Goal: Check status: Check status

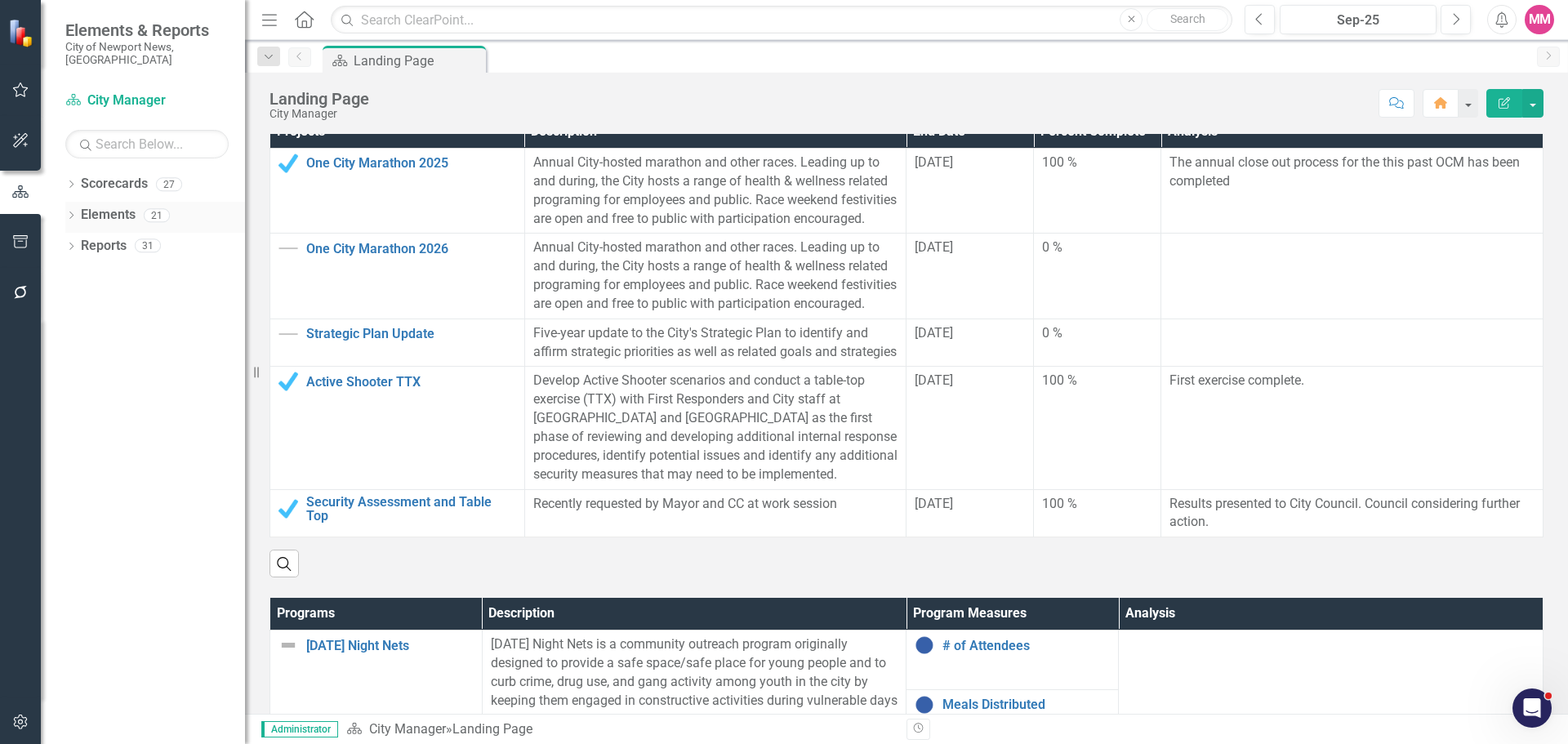
scroll to position [327, 0]
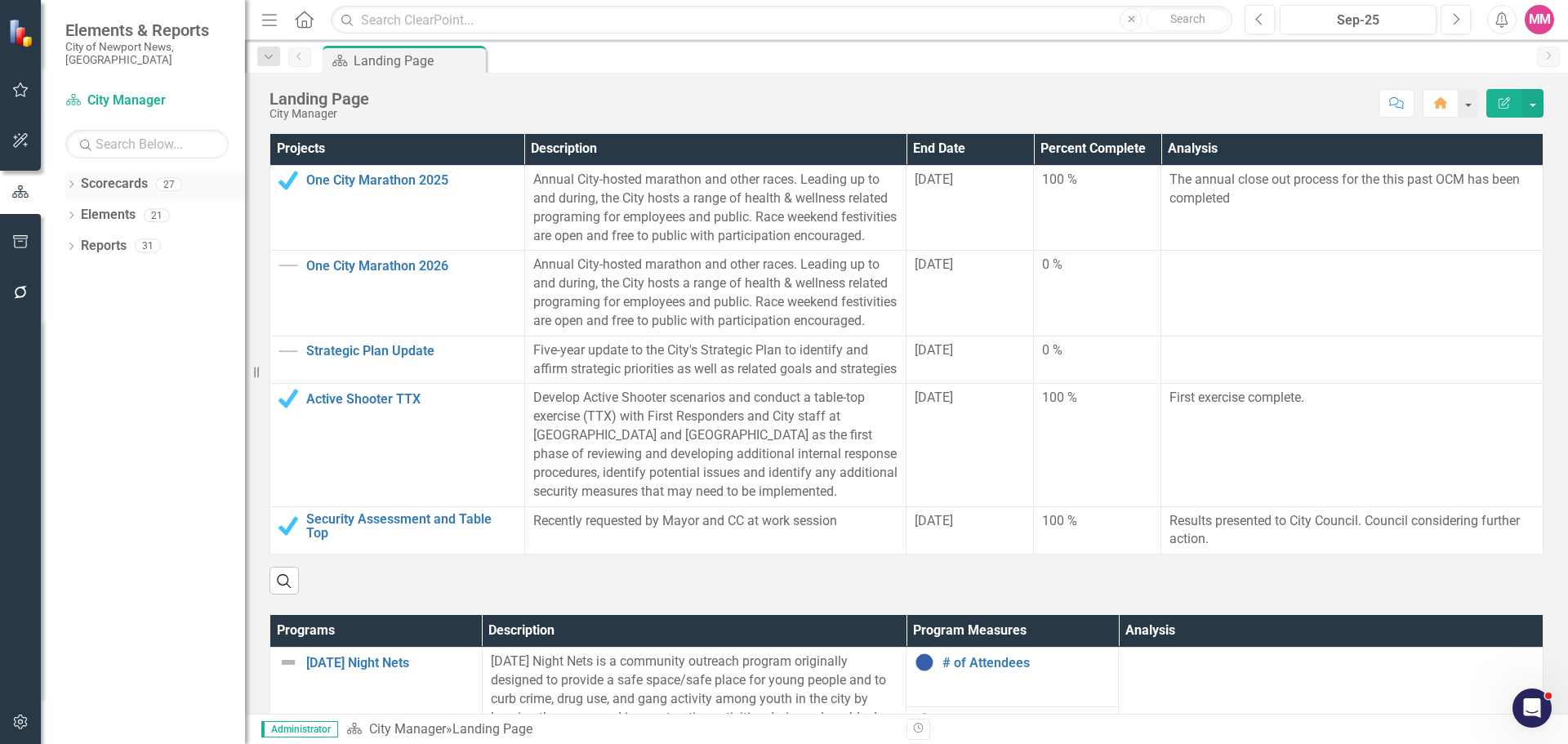
click at [74, 181] on icon "Dropdown" at bounding box center [71, 185] width 12 height 9
click at [81, 210] on icon "Dropdown" at bounding box center [80, 215] width 12 height 10
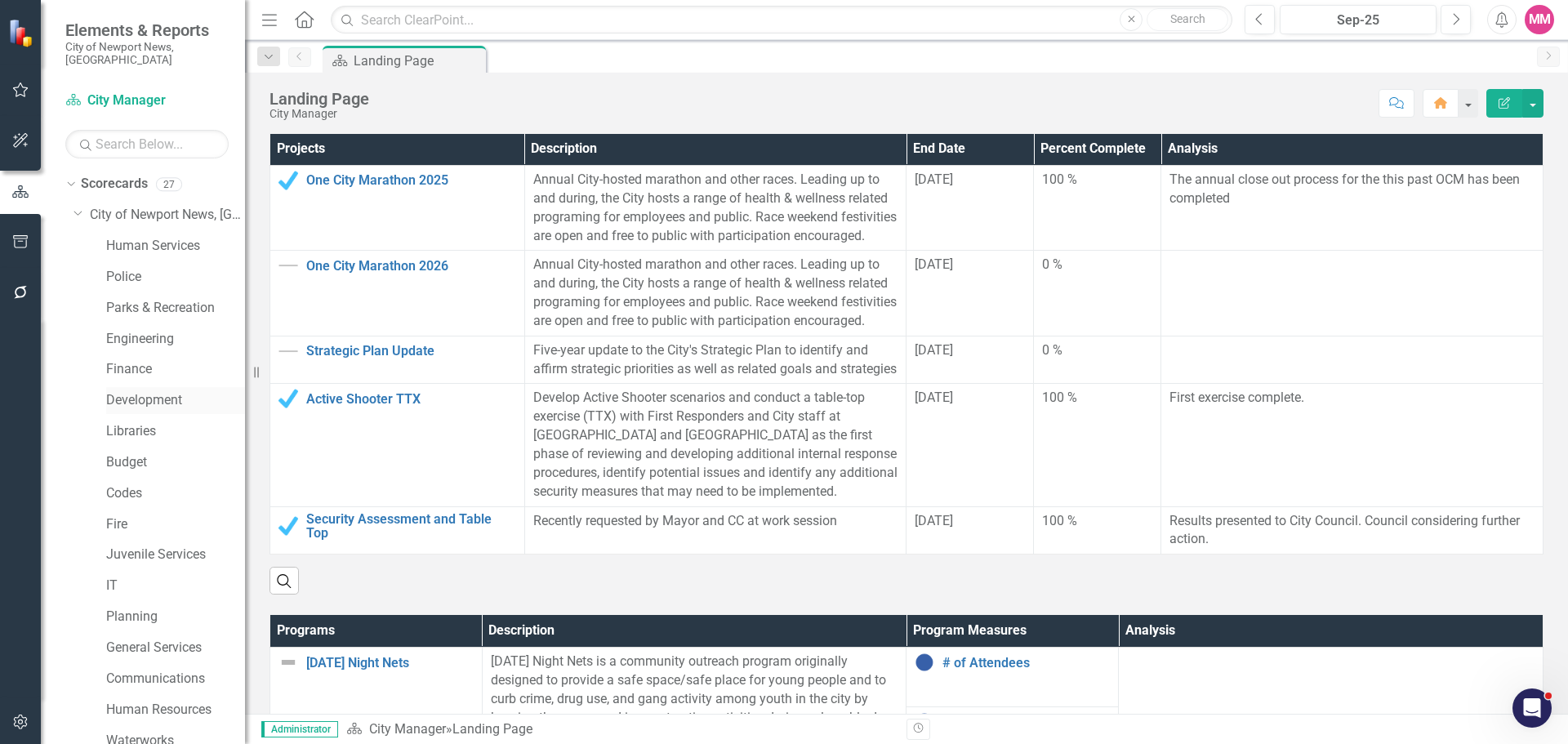
click at [168, 391] on link "Development" at bounding box center [175, 400] width 139 height 19
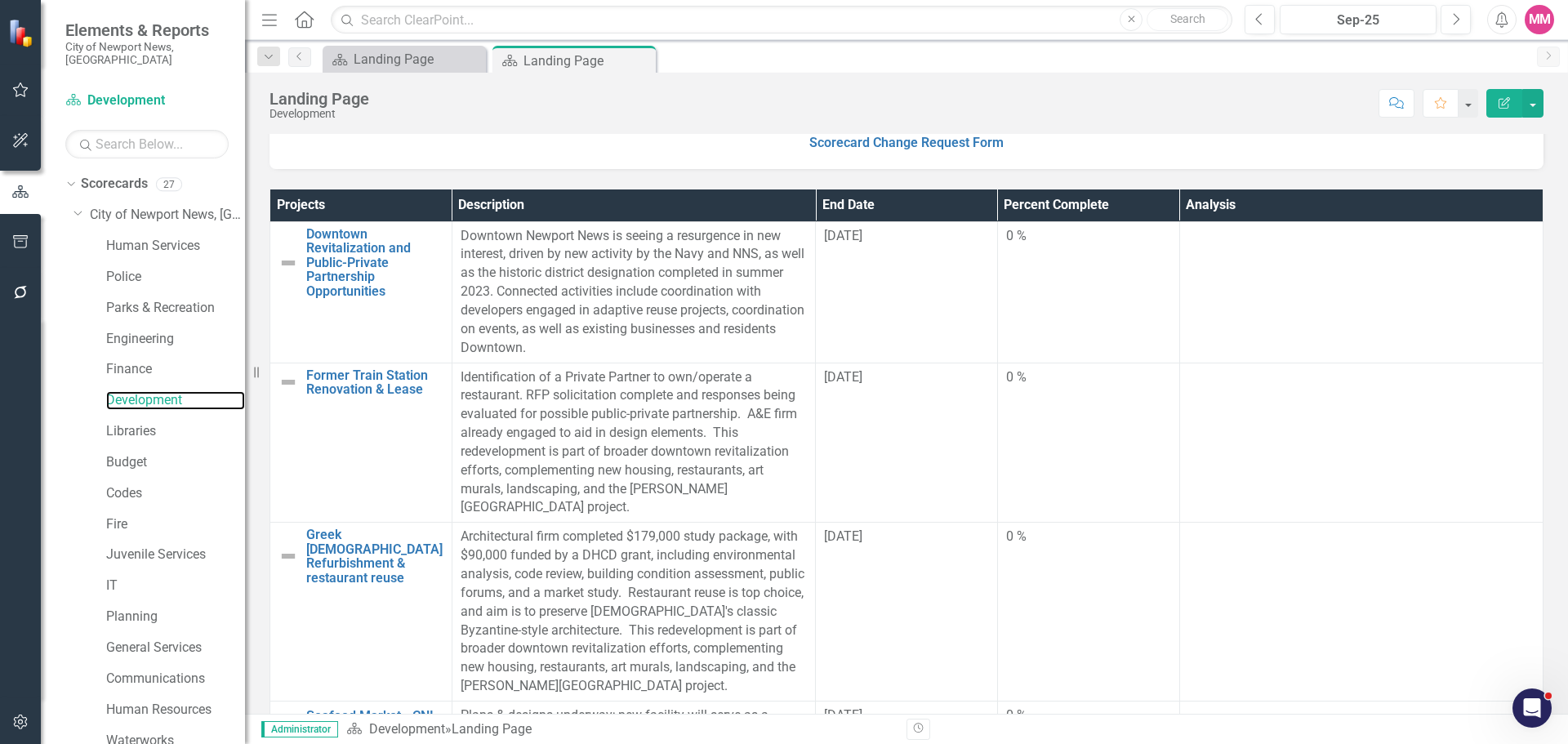
scroll to position [294, 0]
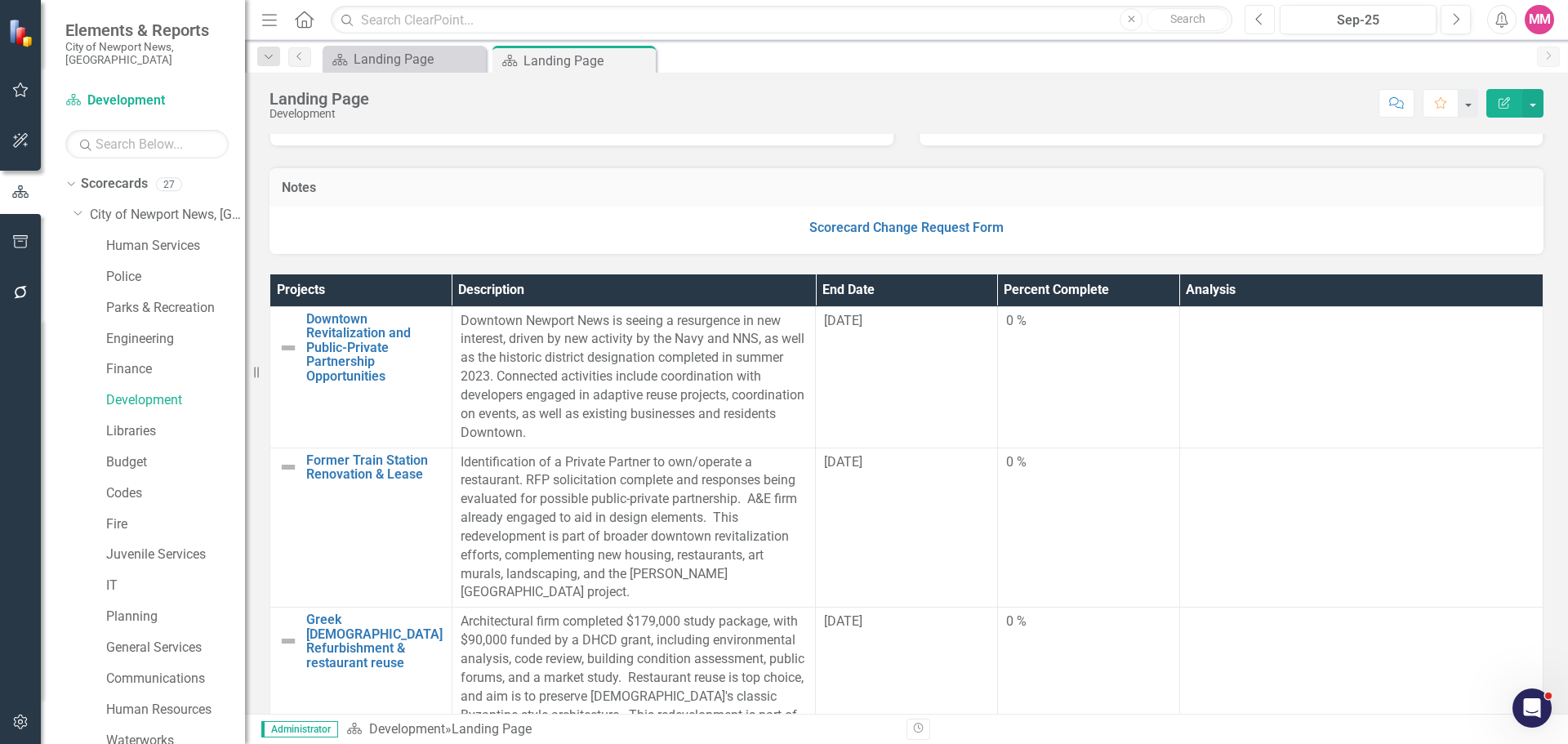
click at [1254, 20] on button "Previous" at bounding box center [1260, 20] width 31 height 30
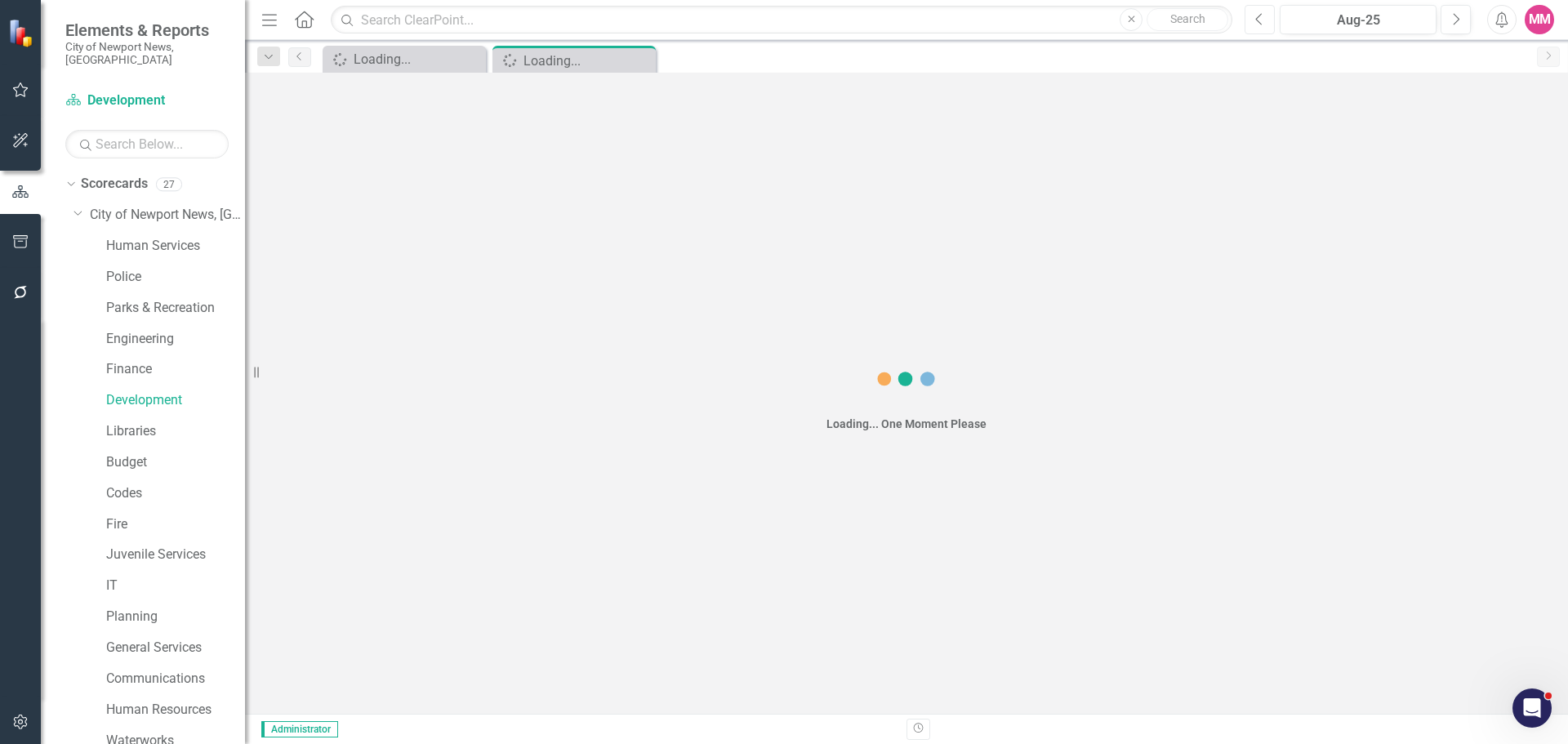
click at [1254, 20] on button "Previous" at bounding box center [1260, 20] width 31 height 30
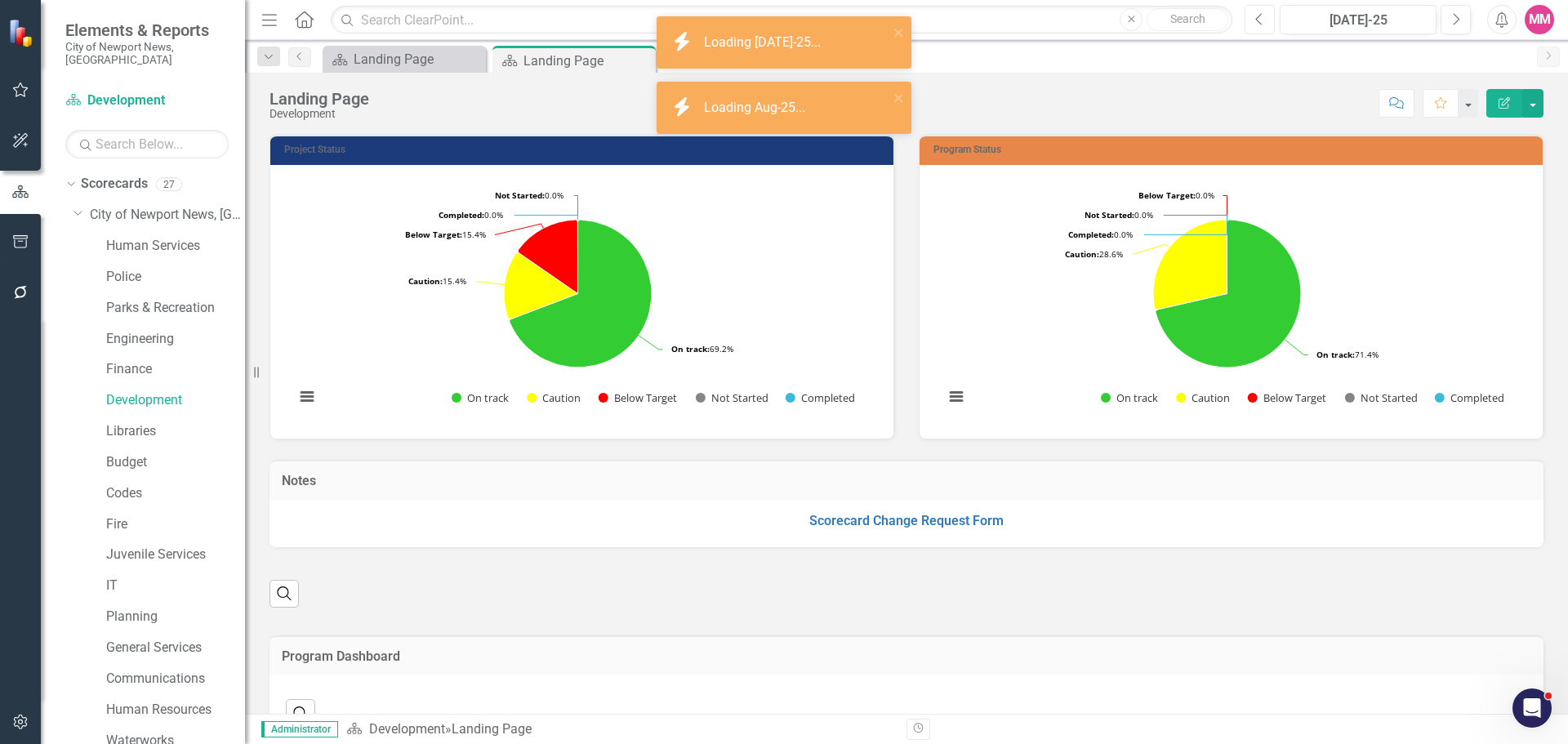
click at [1254, 20] on button "Previous" at bounding box center [1260, 20] width 31 height 30
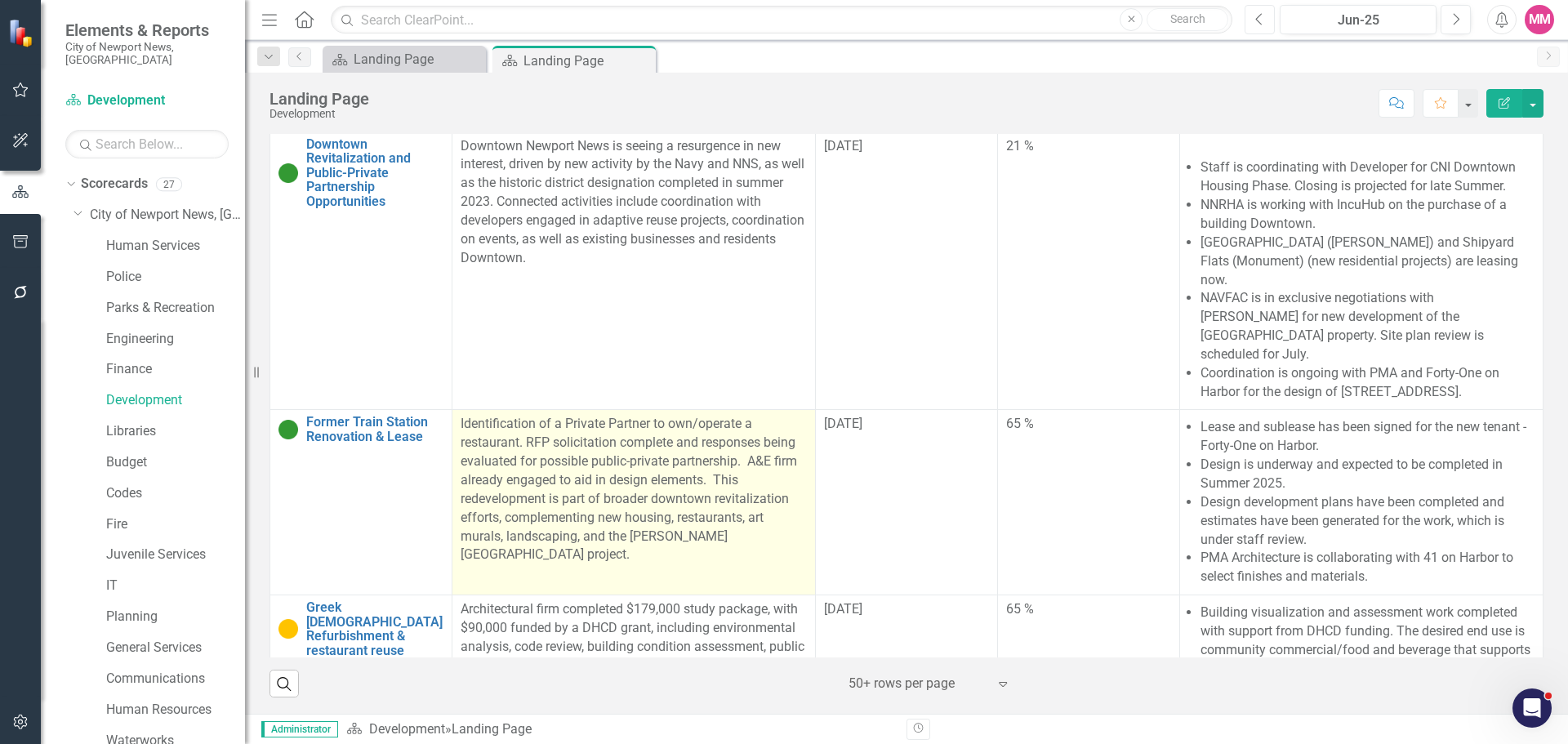
scroll to position [374, 0]
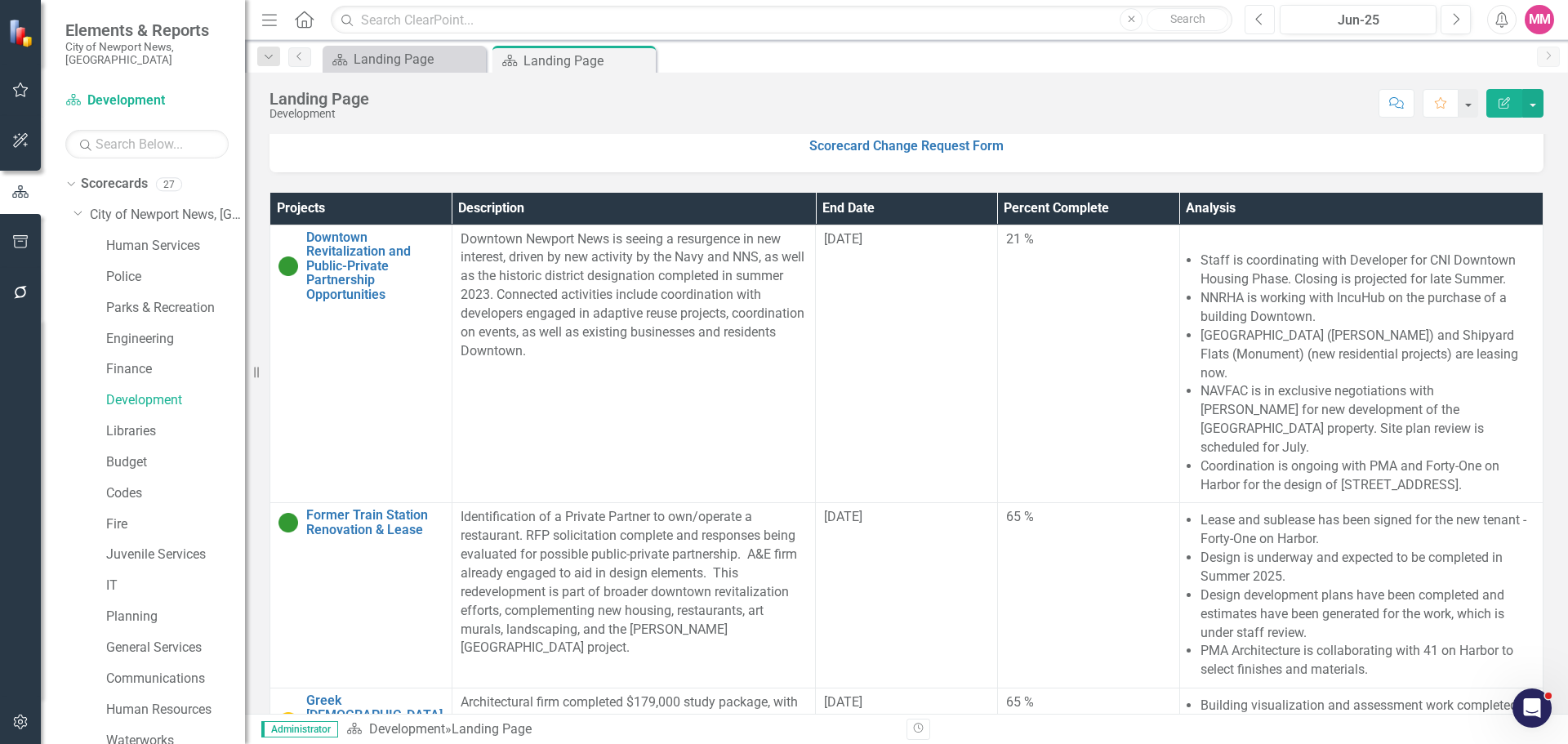
click at [1254, 13] on button "Previous" at bounding box center [1260, 20] width 31 height 30
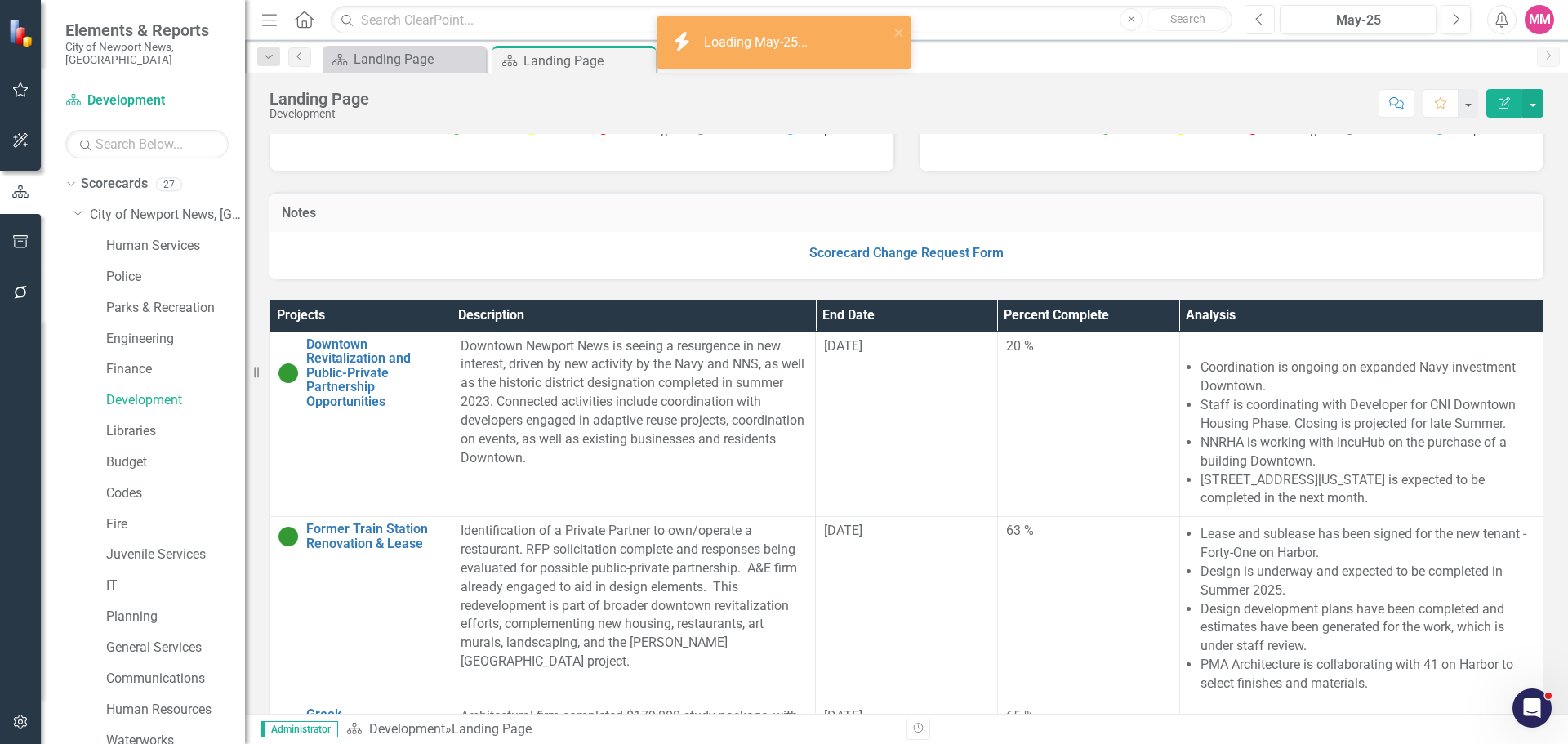
scroll to position [327, 0]
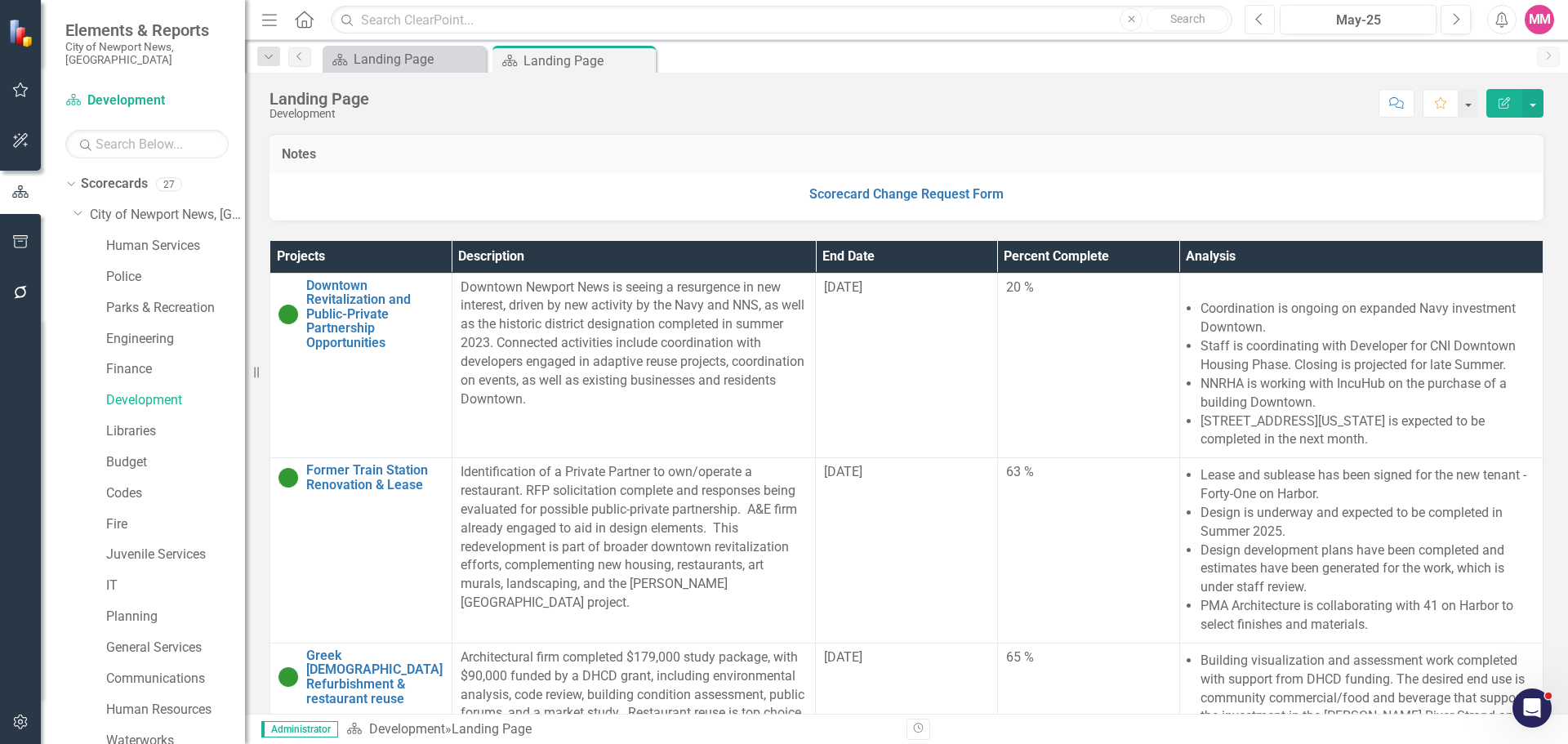
click at [1266, 27] on button "Previous" at bounding box center [1260, 20] width 31 height 30
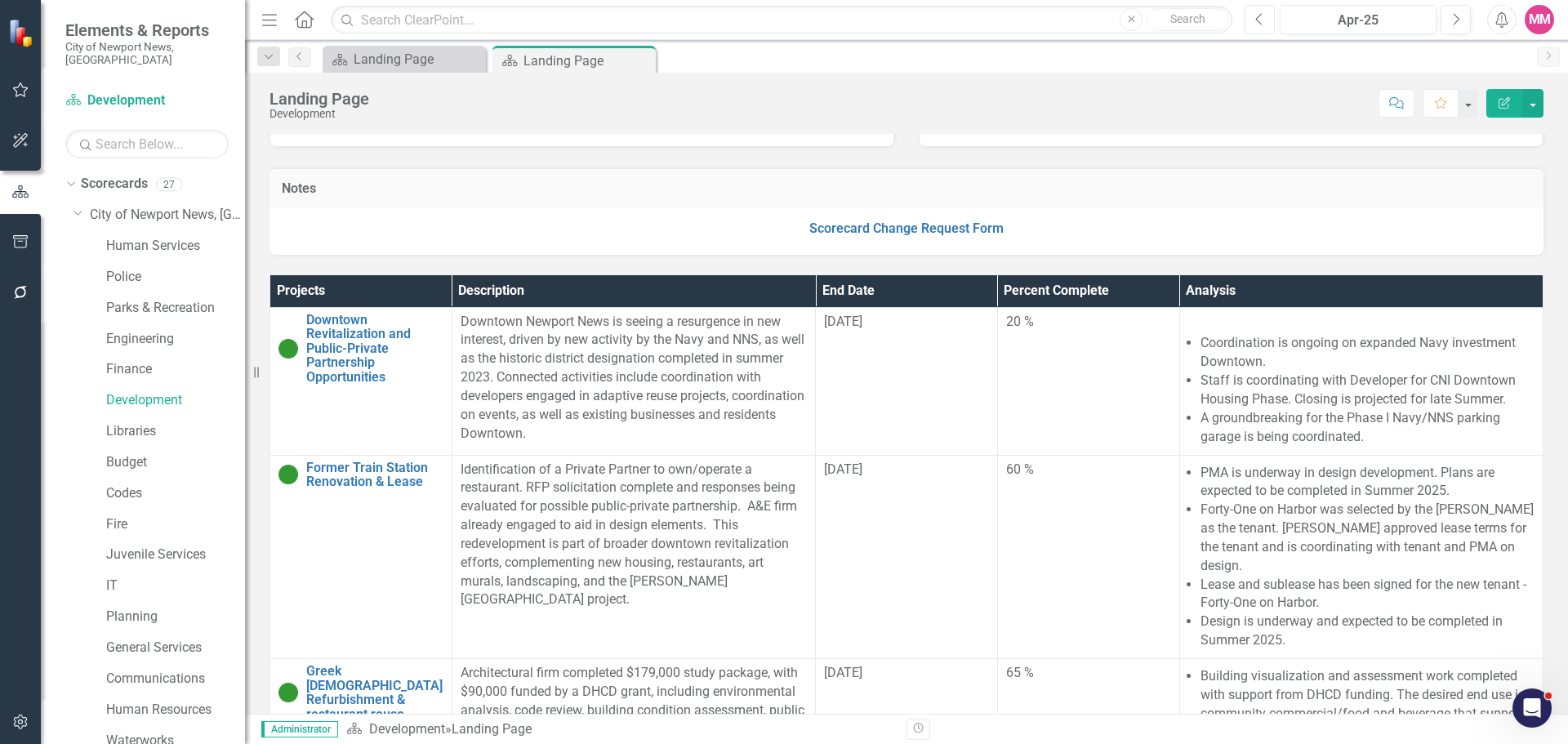
click at [1263, 27] on button "Previous" at bounding box center [1260, 20] width 31 height 30
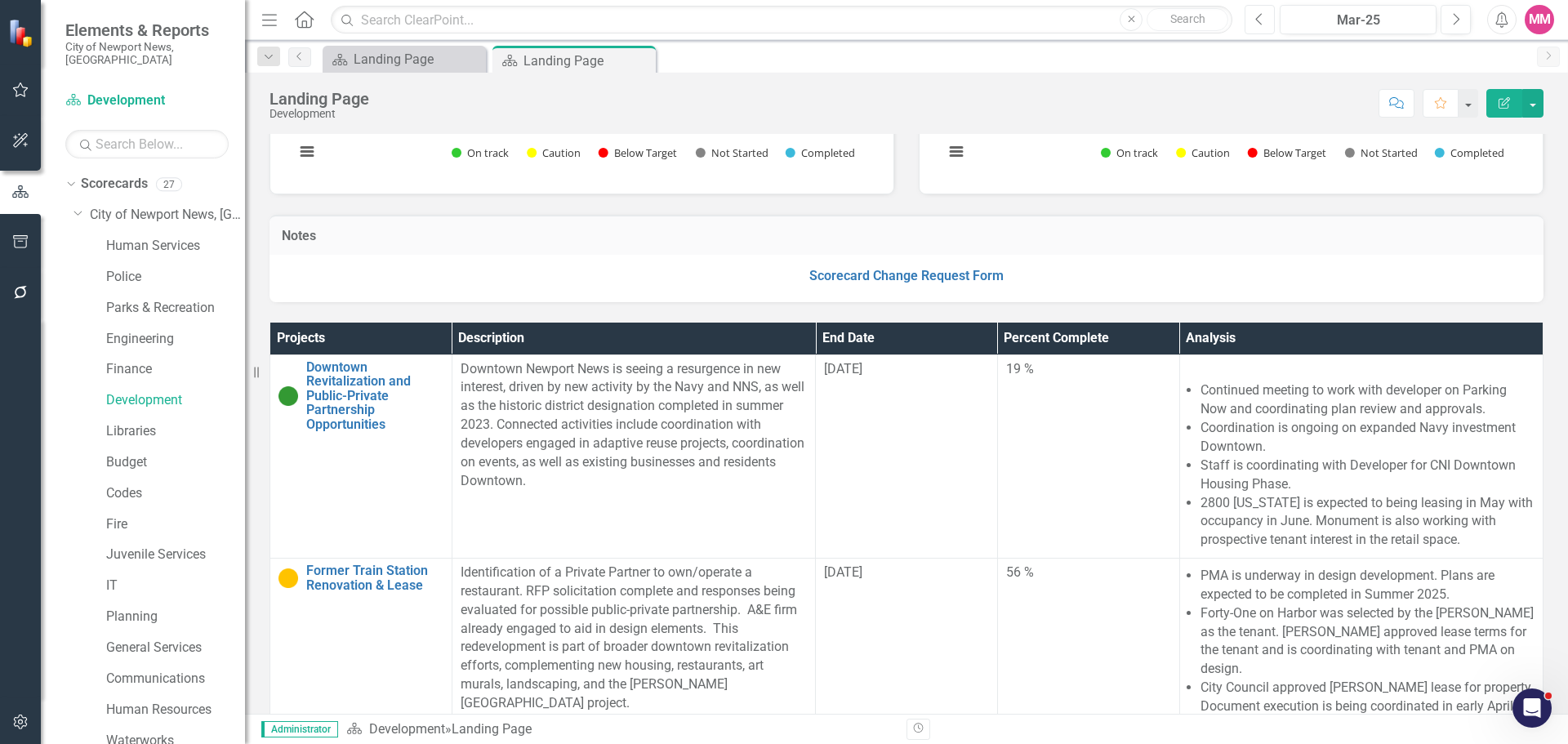
click at [1258, 23] on icon "Previous" at bounding box center [1260, 19] width 9 height 15
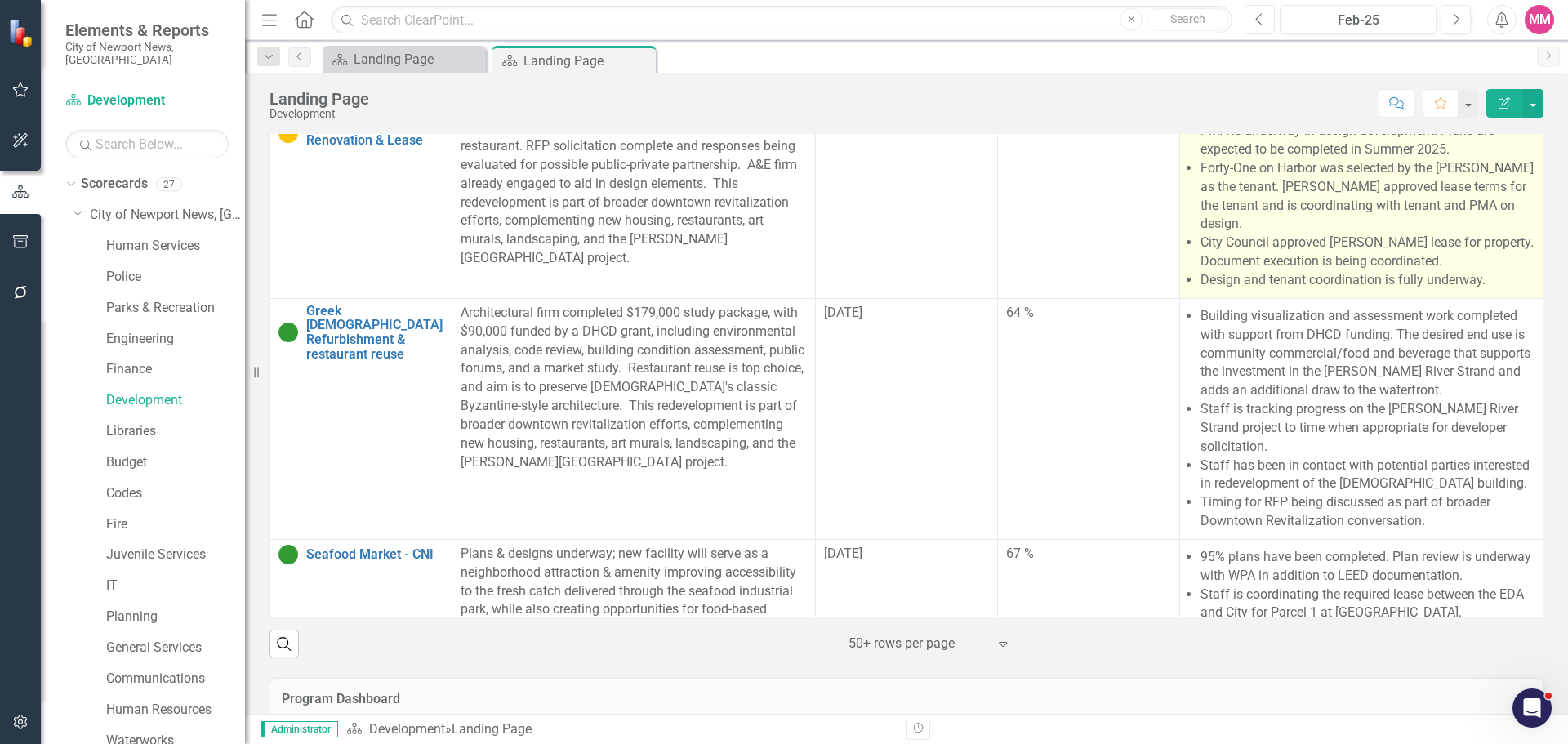
scroll to position [529, 0]
